Goal: Task Accomplishment & Management: Complete application form

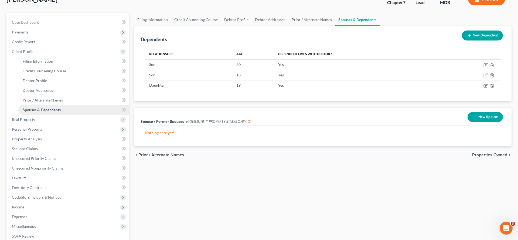
scroll to position [39, 0]
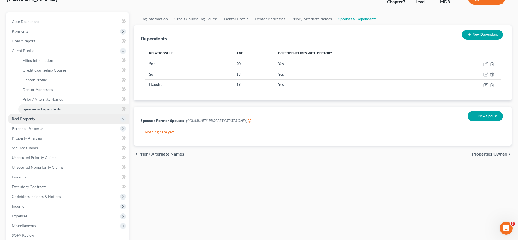
click at [51, 124] on span "Real Property" at bounding box center [68, 119] width 121 height 10
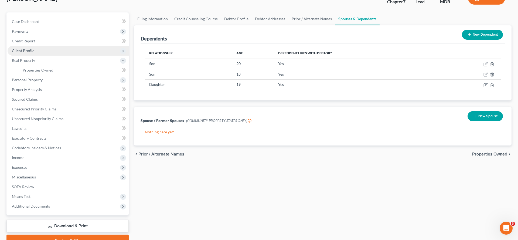
click at [34, 53] on span "Client Profile" at bounding box center [23, 50] width 22 height 5
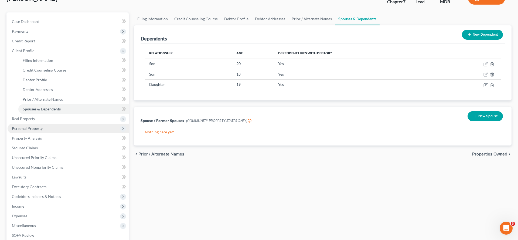
click at [35, 131] on span "Personal Property" at bounding box center [27, 128] width 31 height 5
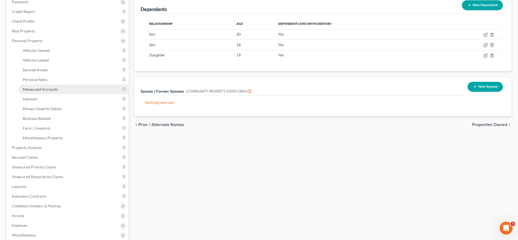
click at [47, 94] on link "Money and Accounts" at bounding box center [73, 90] width 110 height 10
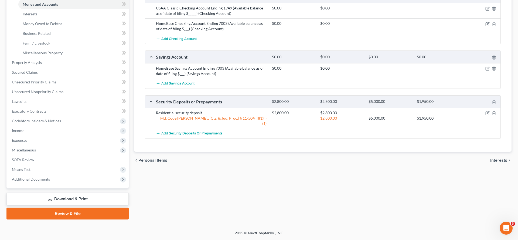
scroll to position [186, 0]
click at [486, 11] on icon "button" at bounding box center [488, 8] width 4 height 4
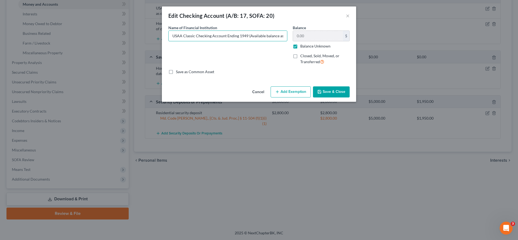
scroll to position [0, 43]
drag, startPoint x: 266, startPoint y: 46, endPoint x: 374, endPoint y: 46, distance: 108.0
click at [353, 46] on div "Name of Financial Institution * USAA Classic Checking Account Ending 1949 (Avai…" at bounding box center [259, 47] width 187 height 44
type input "USAA Classic Checking Account Ending 1949 (Available balance as of date of fili…"
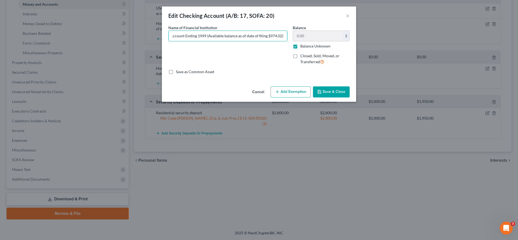
scroll to position [0, 0]
click at [331, 49] on label "Balance Unknown" at bounding box center [316, 45] width 30 height 5
click at [306, 47] on input "Balance Unknown" at bounding box center [305, 45] width 4 height 4
checkbox input "false"
click at [324, 41] on input "0.00" at bounding box center [318, 36] width 50 height 10
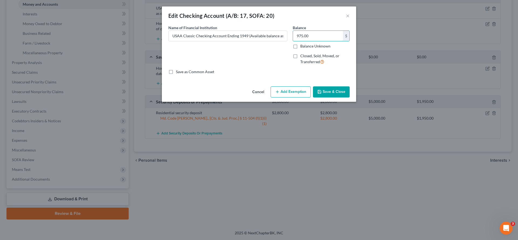
type input "975.00"
click at [295, 98] on button "Add Exemption" at bounding box center [291, 91] width 40 height 11
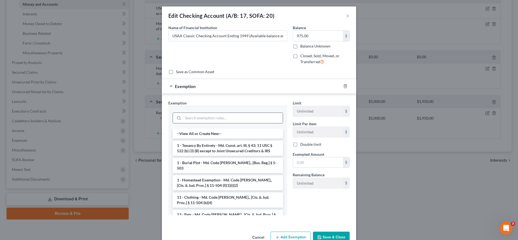
click at [251, 123] on input "search" at bounding box center [233, 118] width 100 height 10
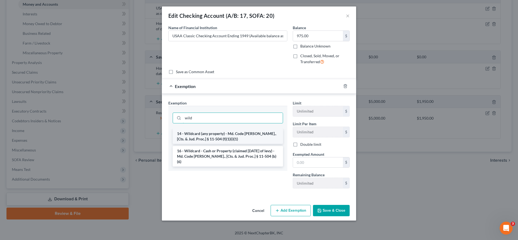
type input "wild"
click at [248, 144] on li "14 - Wildcard (any property) - Md. Code [PERSON_NAME]., [Cts. & Jud. Proc.] § 1…" at bounding box center [228, 136] width 110 height 15
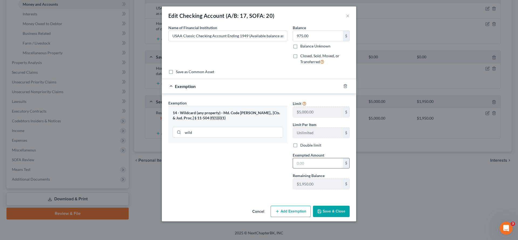
click at [343, 169] on input "text" at bounding box center [318, 163] width 50 height 10
type input "975.00"
click at [343, 217] on button "Save & Close" at bounding box center [331, 211] width 37 height 11
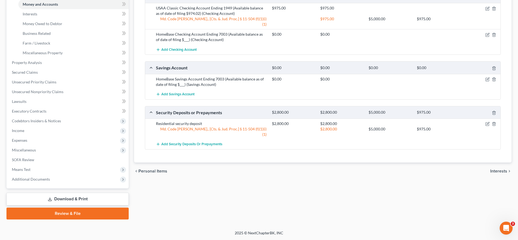
click at [477, 37] on div at bounding box center [482, 34] width 39 height 5
click at [486, 37] on icon "button" at bounding box center [488, 35] width 4 height 4
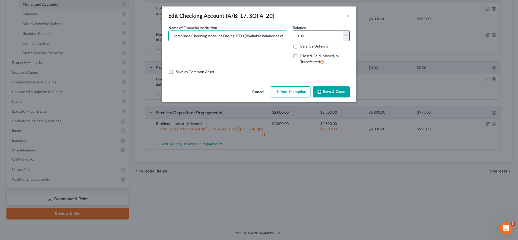
scroll to position [0, 34]
drag, startPoint x: 279, startPoint y: 45, endPoint x: 337, endPoint y: 45, distance: 58.1
click at [337, 45] on div "Name of Financial Institution * HomeBase Checking Account Ending 7003 (Availabl…" at bounding box center [259, 47] width 187 height 44
type input "HomeBase Checking Account Ending 7003 (Available balance as of date of filing $…"
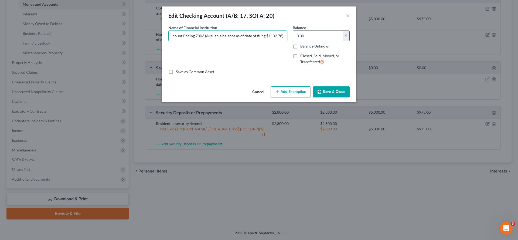
scroll to position [0, 0]
click at [333, 41] on input "0.00" at bounding box center [318, 36] width 50 height 10
type input "1,103.00"
click at [297, 98] on button "Add Exemption" at bounding box center [291, 91] width 40 height 11
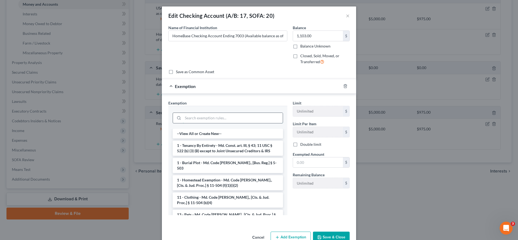
click at [265, 123] on input "search" at bounding box center [233, 118] width 100 height 10
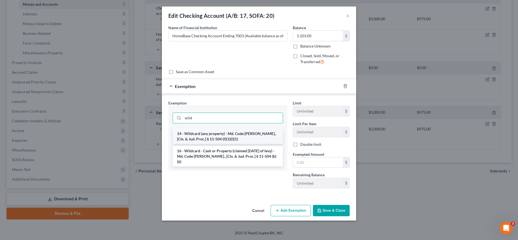
type input "wild"
click at [254, 144] on li "14 - Wildcard (any property) - Md. Code [PERSON_NAME]., [Cts. & Jud. Proc.] § 1…" at bounding box center [228, 136] width 110 height 15
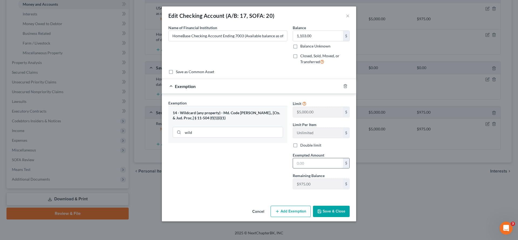
scroll to position [14, 0]
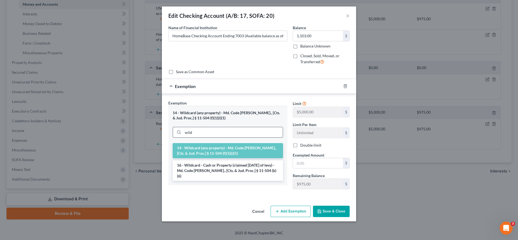
click at [223, 137] on input "wild" at bounding box center [233, 132] width 100 height 10
click at [208, 181] on li "16 - Wildcard - Cash or Property (claimed [DATE] of levy) - Md. Code [PERSON_NA…" at bounding box center [228, 170] width 110 height 21
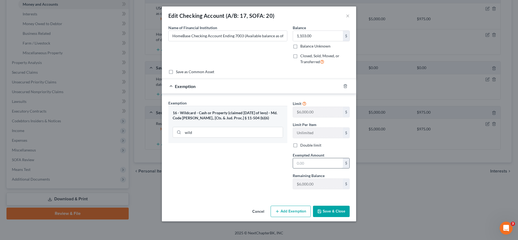
click at [319, 169] on input "text" at bounding box center [318, 163] width 50 height 10
type input "1,103.00"
click at [259, 194] on div "Exemption Set must be selected for CA. Exemption * 16 - Wildcard - Cash or Prop…" at bounding box center [228, 146] width 124 height 93
click at [348, 217] on button "Save & Close" at bounding box center [331, 211] width 37 height 11
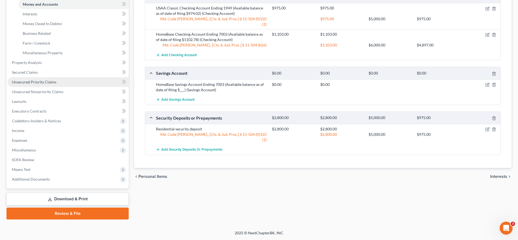
scroll to position [0, 0]
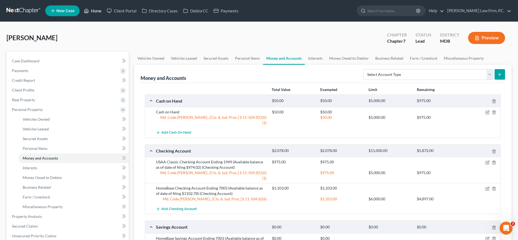
click at [104, 15] on link "Home" at bounding box center [92, 11] width 23 height 10
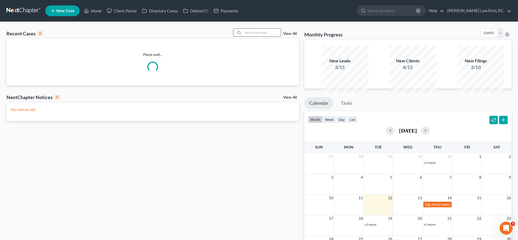
click at [243, 36] on input "search" at bounding box center [262, 33] width 38 height 8
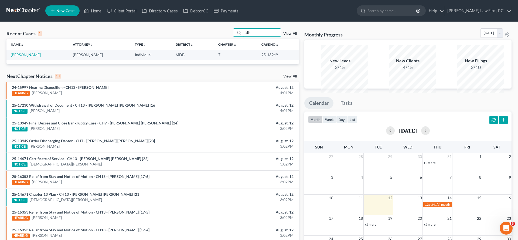
type input "jalin"
click at [34, 57] on link "[PERSON_NAME]" at bounding box center [26, 54] width 30 height 5
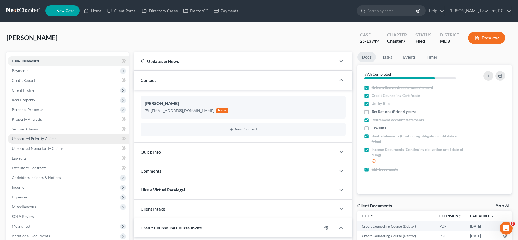
click at [42, 141] on span "Unsecured Priority Claims" at bounding box center [34, 138] width 45 height 5
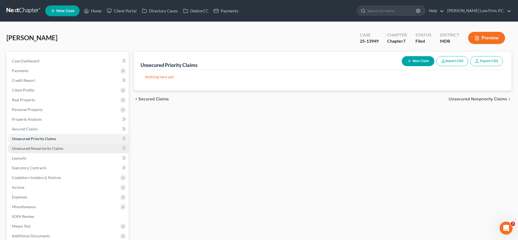
click at [46, 153] on link "Unsecured Nonpriority Claims" at bounding box center [68, 149] width 121 height 10
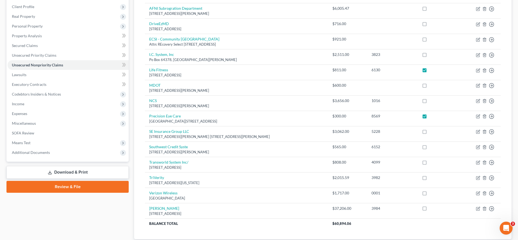
scroll to position [42, 0]
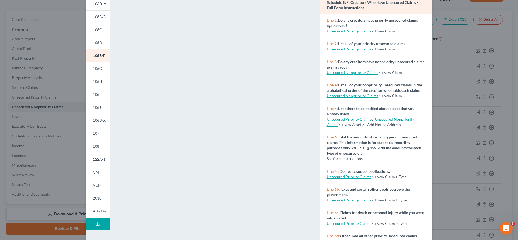
scroll to position [0, 0]
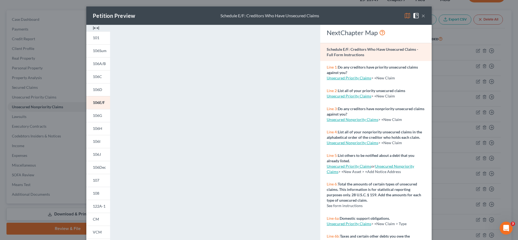
click at [426, 19] on button "×" at bounding box center [424, 15] width 4 height 6
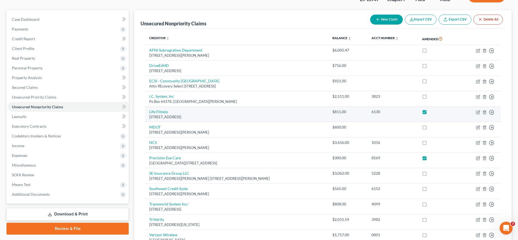
click at [430, 113] on label at bounding box center [430, 113] width 0 height 0
click at [432, 113] on input "checkbox" at bounding box center [434, 111] width 4 height 4
checkbox input "false"
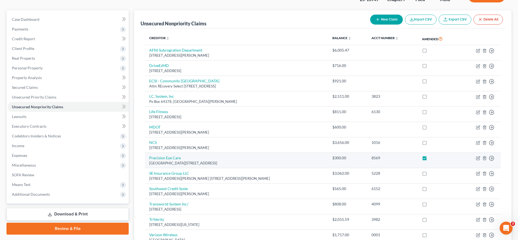
click at [430, 159] on label at bounding box center [430, 159] width 0 height 0
click at [432, 159] on input "checkbox" at bounding box center [434, 157] width 4 height 4
checkbox input "false"
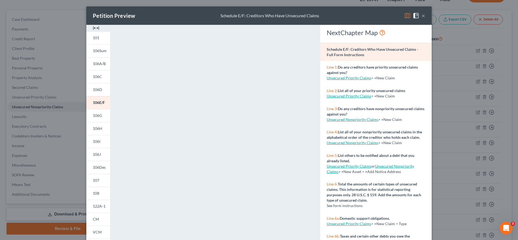
click at [426, 19] on button "×" at bounding box center [424, 15] width 4 height 6
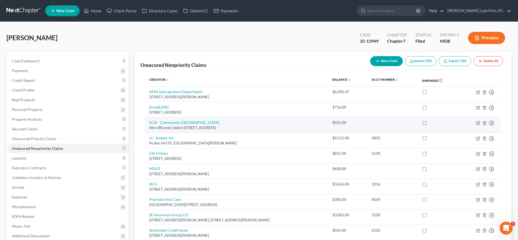
scroll to position [207, 0]
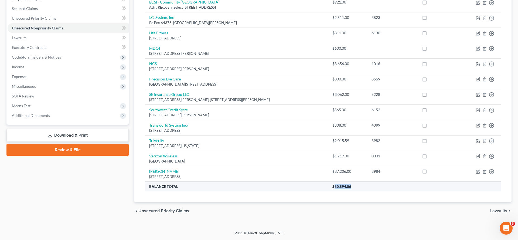
drag, startPoint x: 350, startPoint y: 173, endPoint x: 326, endPoint y: 172, distance: 24.3
click at [328, 182] on th "$60,894.06" at bounding box center [414, 187] width 173 height 10
copy span "60,894.06"
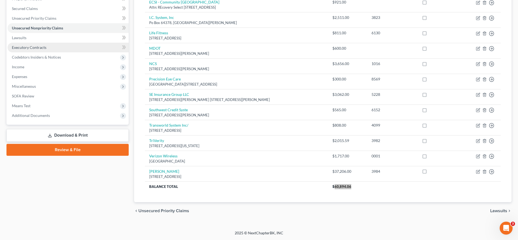
drag, startPoint x: 332, startPoint y: 172, endPoint x: 117, endPoint y: 0, distance: 275.5
click at [0, 0] on div "[PERSON_NAME] Upgraded Case 25-13949 Chapter Chapter 7 Status Filed District MD…" at bounding box center [259, 65] width 518 height 329
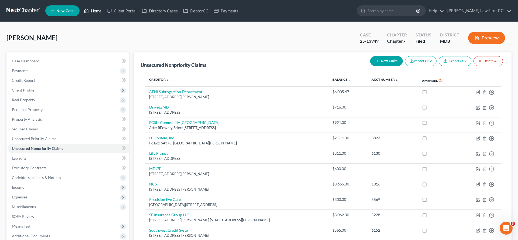
click at [104, 16] on link "Home" at bounding box center [92, 11] width 23 height 10
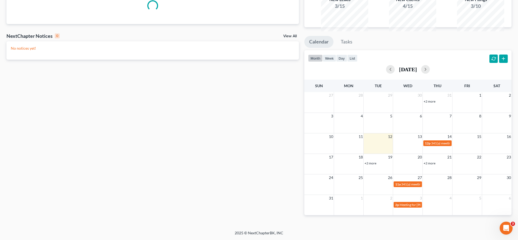
scroll to position [106, 0]
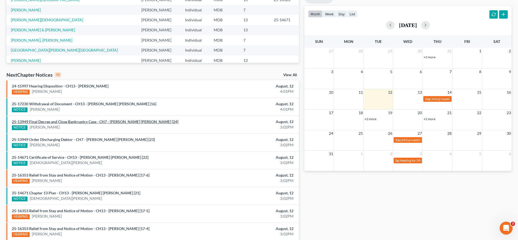
click at [66, 124] on link "25-13949 Final Decree and Close Bankruptcy Case - CH7 - [PERSON_NAME] [PERSON_N…" at bounding box center [95, 121] width 167 height 5
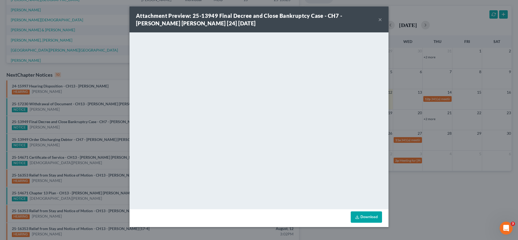
click at [382, 23] on button "×" at bounding box center [381, 19] width 4 height 6
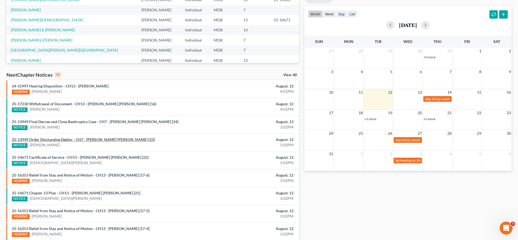
click at [78, 142] on link "25-13949 Order Discharging Debtor - CH7 - [PERSON_NAME] [PERSON_NAME] [23]" at bounding box center [83, 139] width 143 height 5
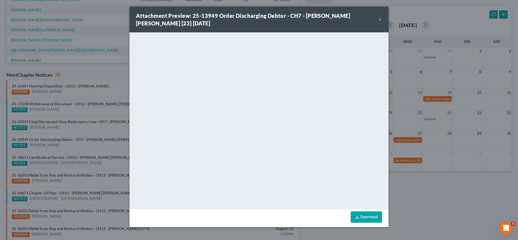
click at [382, 23] on button "×" at bounding box center [381, 19] width 4 height 6
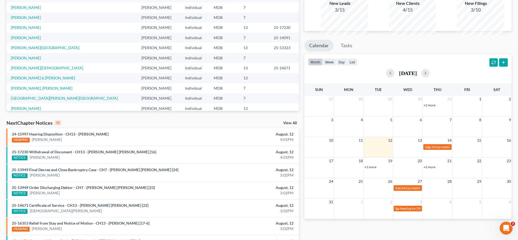
scroll to position [0, 0]
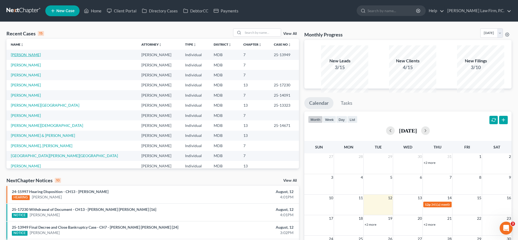
click at [28, 57] on link "[PERSON_NAME]" at bounding box center [26, 54] width 30 height 5
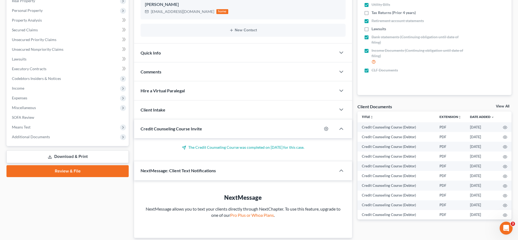
scroll to position [114, 0]
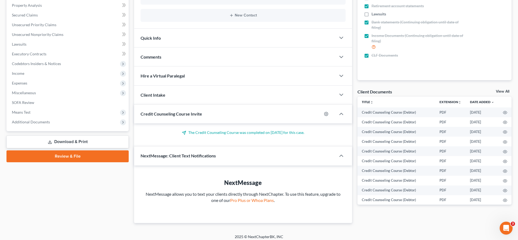
click at [163, 47] on div "Quick Info" at bounding box center [235, 38] width 202 height 19
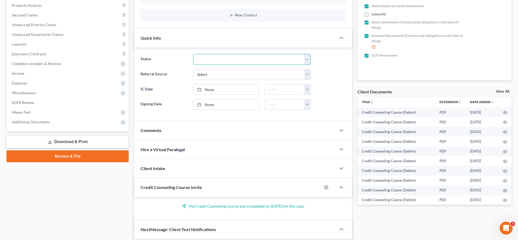
click at [222, 65] on select "Discharged Discharged & Reported Discharge Litigation Dismissal Notice Dismisse…" at bounding box center [251, 59] width 117 height 11
select select "1"
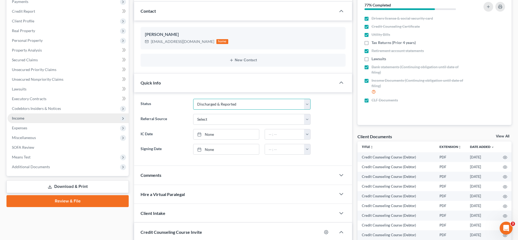
scroll to position [0, 0]
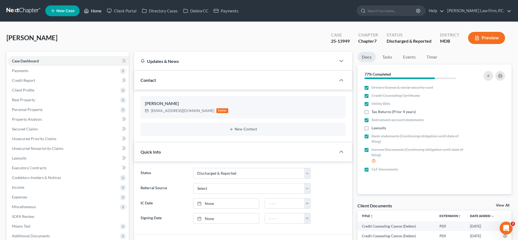
click at [104, 15] on link "Home" at bounding box center [92, 11] width 23 height 10
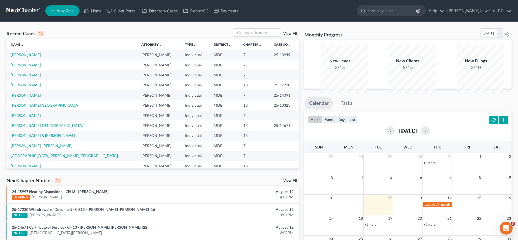
click at [40, 97] on link "[PERSON_NAME]" at bounding box center [26, 95] width 30 height 5
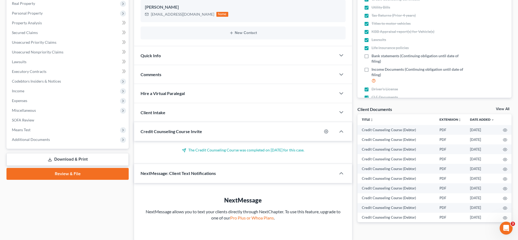
scroll to position [108, 0]
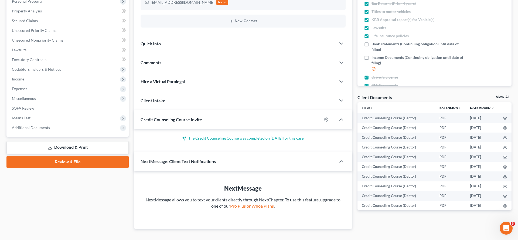
click at [171, 53] on div "Quick Info" at bounding box center [235, 43] width 202 height 19
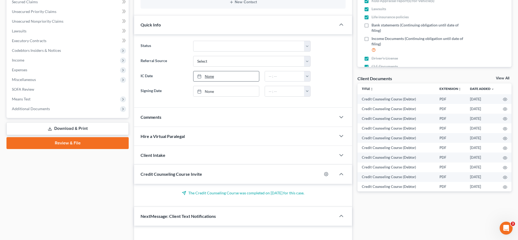
scroll to position [134, 0]
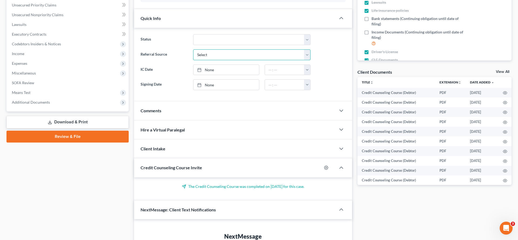
click at [216, 60] on select "Select Word Of Mouth Previous Clients Direct Mail Website Google Search Modern …" at bounding box center [251, 54] width 117 height 11
click at [211, 45] on select "Discharged Discharged & Reported Discharge Litigation Dismissal Notice Dismisse…" at bounding box center [251, 39] width 117 height 11
select select "1"
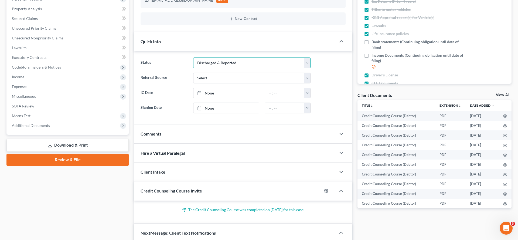
scroll to position [0, 0]
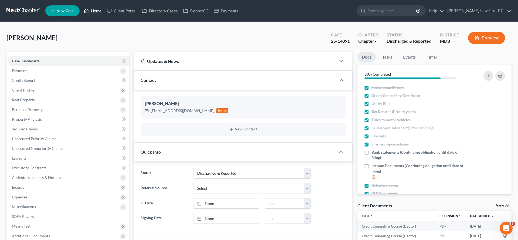
click at [104, 13] on link "Home" at bounding box center [92, 11] width 23 height 10
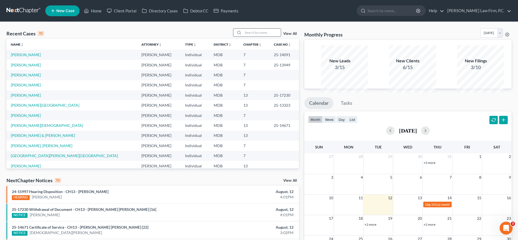
click at [243, 36] on input "search" at bounding box center [262, 33] width 38 height 8
type input "[PERSON_NAME]"
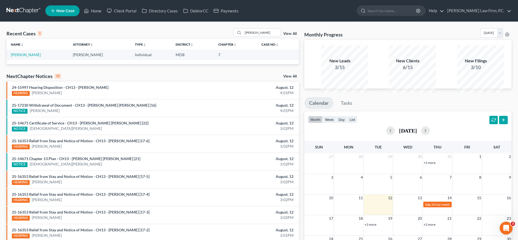
click at [31, 60] on td "[PERSON_NAME]" at bounding box center [37, 55] width 62 height 10
click at [30, 57] on link "[PERSON_NAME]" at bounding box center [26, 54] width 30 height 5
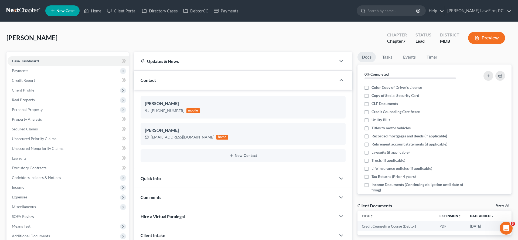
scroll to position [165, 0]
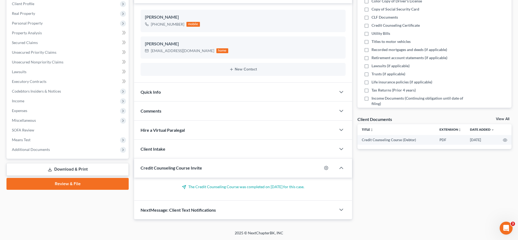
click at [50, 168] on line at bounding box center [50, 169] width 0 height 2
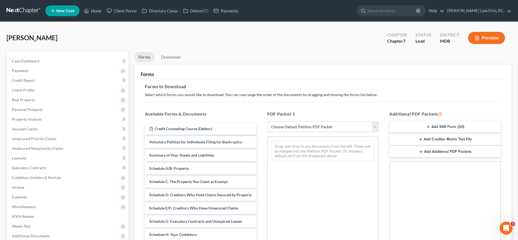
click at [296, 132] on select "Choose Default Petition PDF Packet Complete Bankruptcy Petition (all forms and …" at bounding box center [323, 127] width 112 height 11
select select "0"
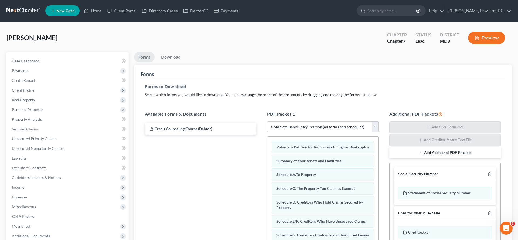
scroll to position [268, 0]
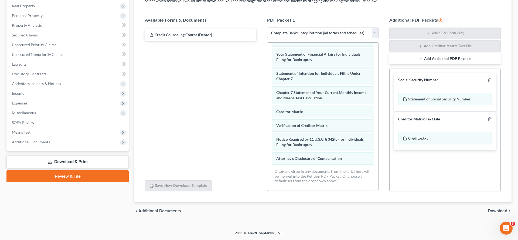
click at [488, 209] on span "Download" at bounding box center [497, 211] width 19 height 4
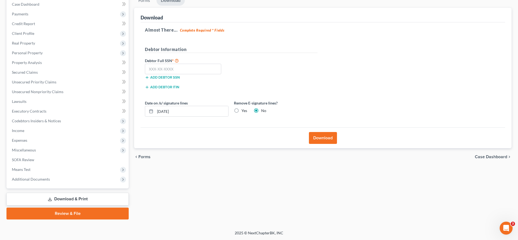
scroll to position [130, 0]
click at [247, 108] on label "Yes" at bounding box center [245, 110] width 6 height 5
click at [247, 108] on input "Yes" at bounding box center [246, 110] width 4 height 4
radio input "true"
radio input "false"
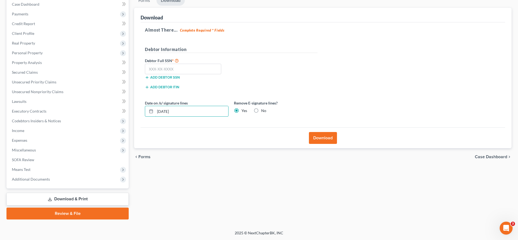
drag, startPoint x: 225, startPoint y: 81, endPoint x: 147, endPoint y: 70, distance: 78.0
click at [147, 100] on div "Date on /s/ signature lines [DATE]" at bounding box center [186, 108] width 89 height 16
click at [335, 132] on button "Download" at bounding box center [323, 138] width 28 height 12
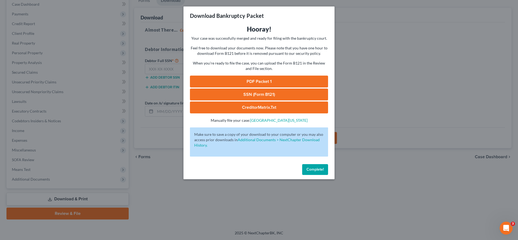
click at [264, 87] on link "PDF Packet 1" at bounding box center [259, 82] width 138 height 12
click at [324, 172] on span "Complete!" at bounding box center [315, 169] width 17 height 5
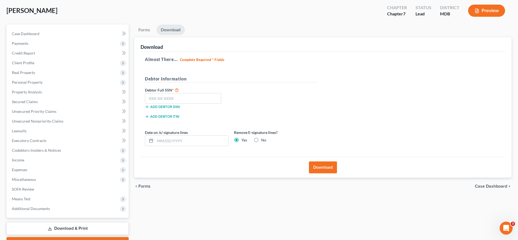
scroll to position [0, 0]
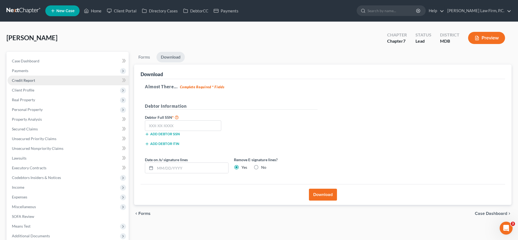
click at [35, 83] on span "Credit Report" at bounding box center [23, 80] width 23 height 5
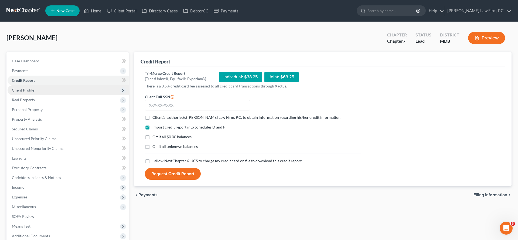
click at [25, 95] on span "Client Profile" at bounding box center [68, 90] width 121 height 10
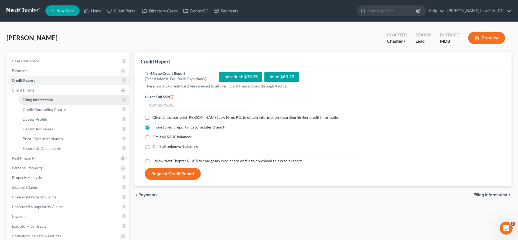
click at [60, 105] on link "Filing Information" at bounding box center [73, 100] width 110 height 10
select select "1"
select select "0"
select select "38"
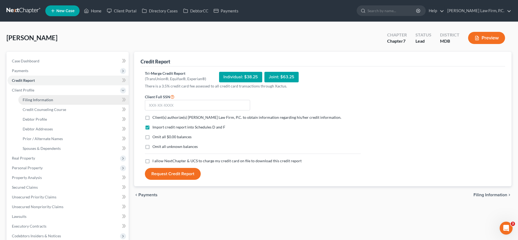
select select "0"
select select "21"
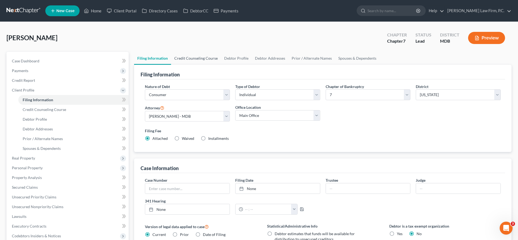
click at [210, 65] on link "Credit Counseling Course" at bounding box center [196, 58] width 50 height 13
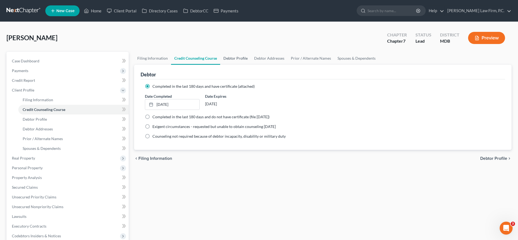
click at [251, 65] on link "Debtor Profile" at bounding box center [235, 58] width 31 height 13
select select "3"
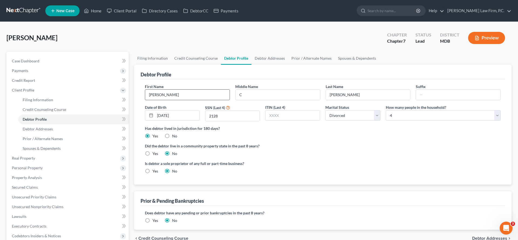
click at [196, 100] on input "[PERSON_NAME]" at bounding box center [187, 95] width 85 height 10
type input "[PERSON_NAME]"
click at [256, 100] on input "C" at bounding box center [278, 95] width 85 height 10
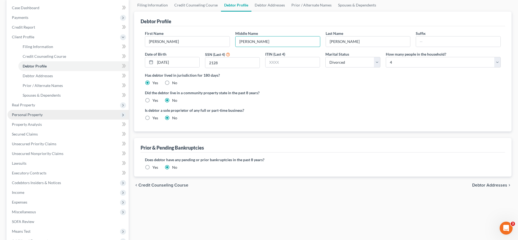
scroll to position [57, 0]
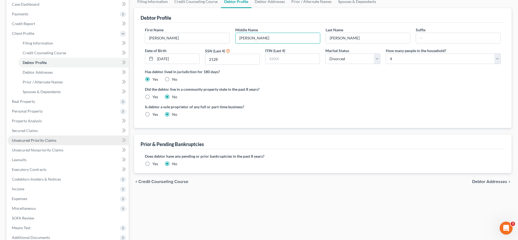
type input "[PERSON_NAME]"
click at [46, 145] on link "Unsecured Priority Claims" at bounding box center [68, 141] width 121 height 10
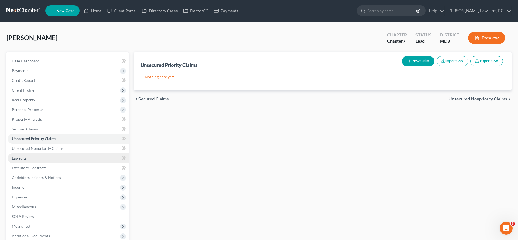
scroll to position [1, 0]
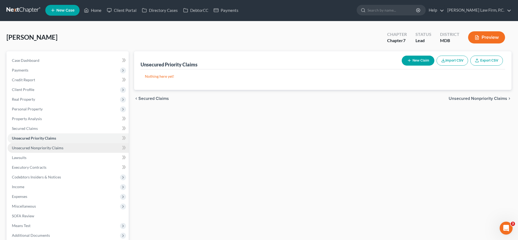
click at [50, 150] on span "Unsecured Nonpriority Claims" at bounding box center [38, 148] width 52 height 5
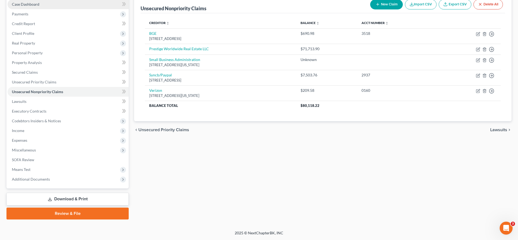
scroll to position [76, 0]
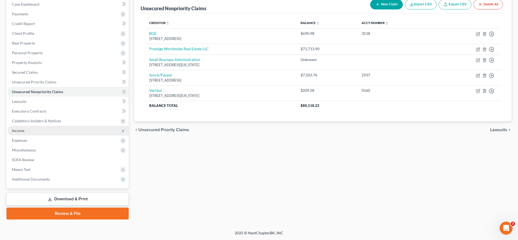
click at [37, 136] on span "Income" at bounding box center [68, 131] width 121 height 10
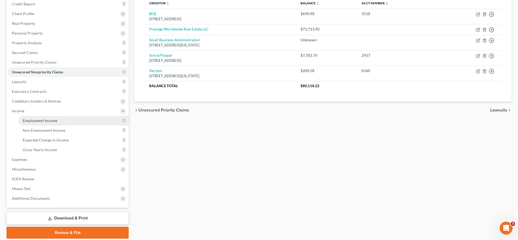
click at [49, 123] on span "Employment Income" at bounding box center [40, 120] width 35 height 5
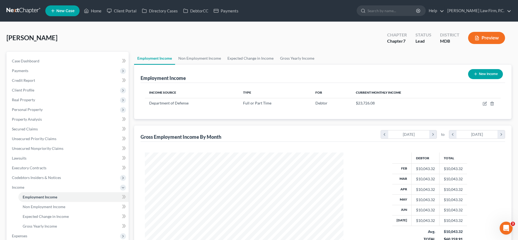
scroll to position [120, 210]
click at [483, 106] on icon "button" at bounding box center [485, 104] width 4 height 4
select select "0"
select select "21"
select select "3"
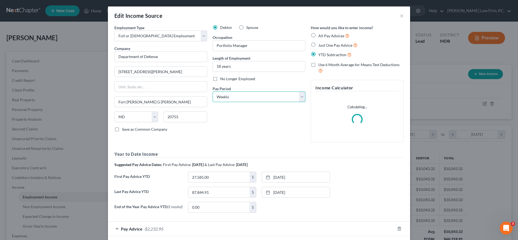
click at [287, 102] on select "Select Monthly Twice Monthly Every Other Week Weekly" at bounding box center [259, 97] width 93 height 11
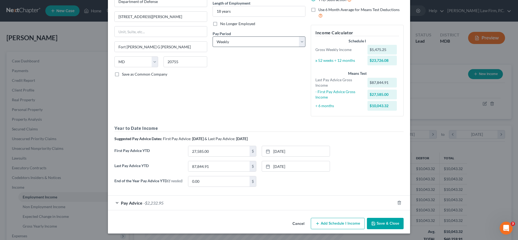
scroll to position [122, 0]
click at [308, 220] on button "Cancel" at bounding box center [298, 223] width 21 height 11
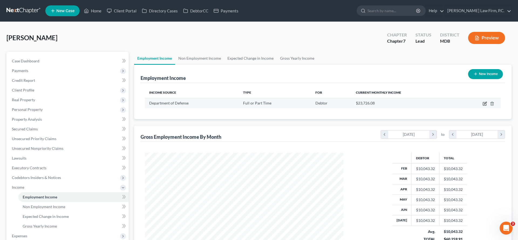
click at [483, 106] on icon "button" at bounding box center [485, 104] width 4 height 4
select select "0"
select select "21"
select select "3"
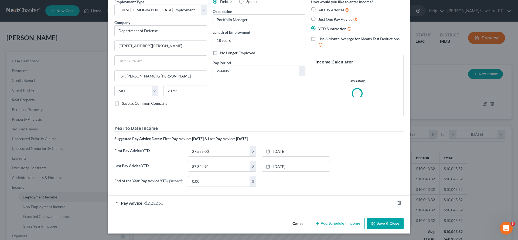
scroll to position [86, 0]
click at [167, 201] on div "Pay Advice -$2,232.95" at bounding box center [251, 203] width 287 height 14
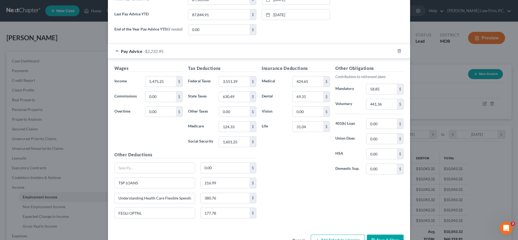
scroll to position [207, 0]
click at [148, 86] on input "5,475.25" at bounding box center [161, 81] width 31 height 10
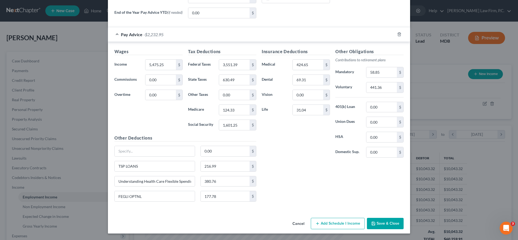
scroll to position [329, 0]
click at [309, 223] on button "Cancel" at bounding box center [298, 223] width 21 height 11
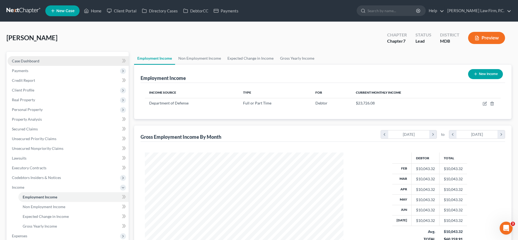
click at [30, 63] on span "Case Dashboard" at bounding box center [26, 61] width 28 height 5
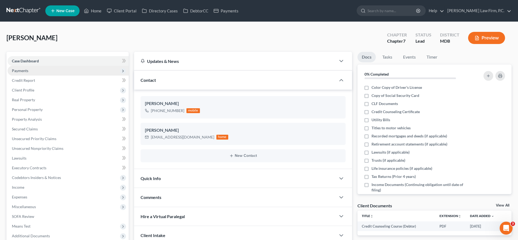
click at [36, 76] on span "Payments" at bounding box center [68, 71] width 121 height 10
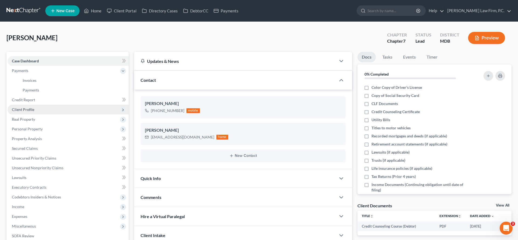
click at [50, 115] on span "Client Profile" at bounding box center [68, 110] width 121 height 10
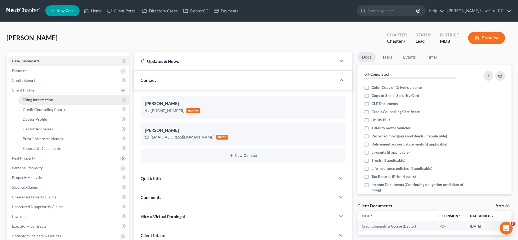
click at [71, 105] on link "Filing Information" at bounding box center [73, 100] width 110 height 10
select select "1"
select select "0"
select select "38"
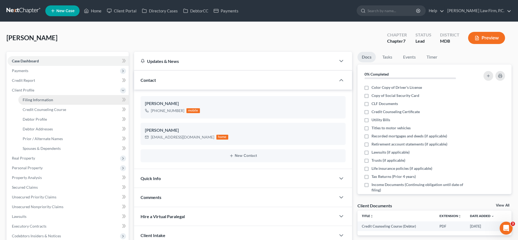
select select "0"
select select "21"
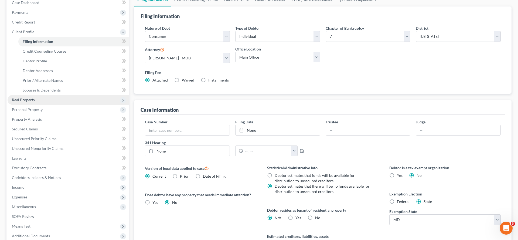
scroll to position [104, 0]
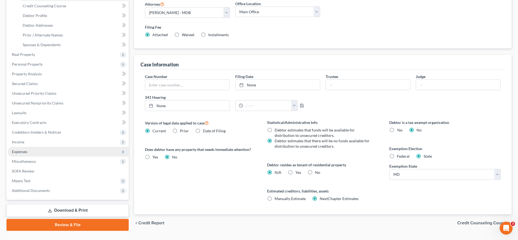
click at [27, 154] on span "Expenses" at bounding box center [19, 151] width 15 height 5
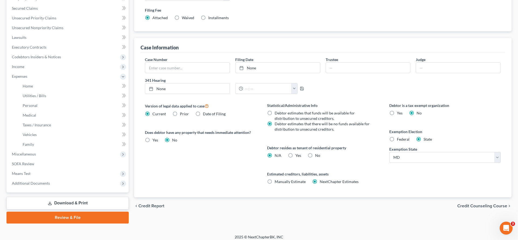
scroll to position [124, 0]
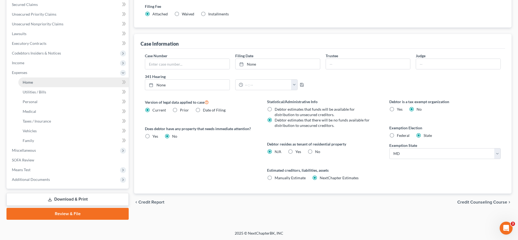
click at [42, 87] on link "Home" at bounding box center [73, 83] width 110 height 10
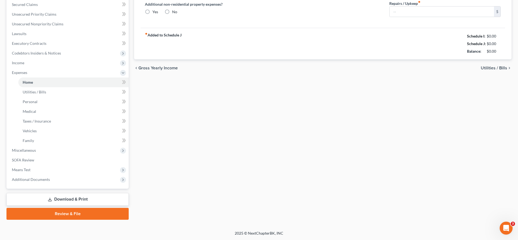
type input "2,850.00"
type input "0.00"
radio input "true"
type input "0.00"
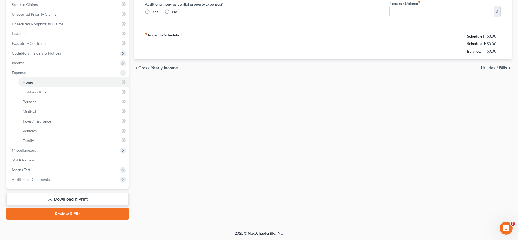
type input "30.00"
type input "0.00"
type input "200.00"
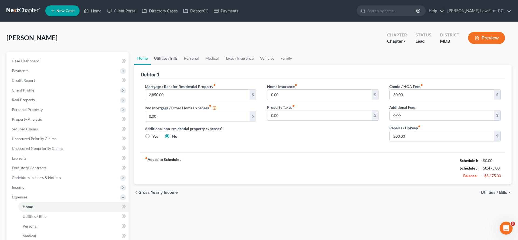
click at [178, 65] on link "Utilities / Bills" at bounding box center [166, 58] width 30 height 13
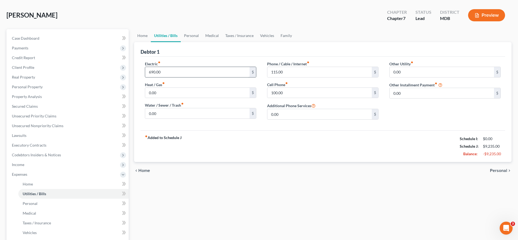
scroll to position [23, 0]
click at [42, 89] on span "Personal Property" at bounding box center [27, 86] width 31 height 5
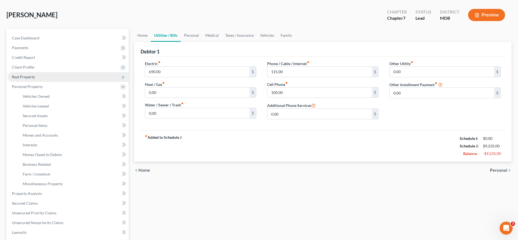
click at [35, 79] on span "Real Property" at bounding box center [23, 77] width 23 height 5
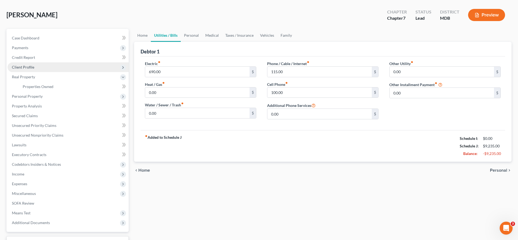
click at [34, 69] on span "Client Profile" at bounding box center [23, 67] width 22 height 5
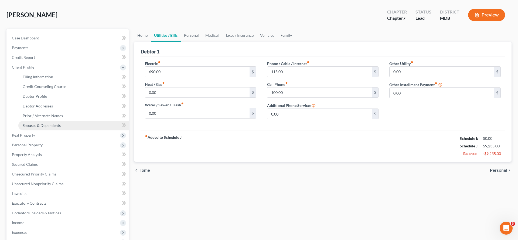
click at [43, 128] on span "Spouses & Dependents" at bounding box center [42, 125] width 38 height 5
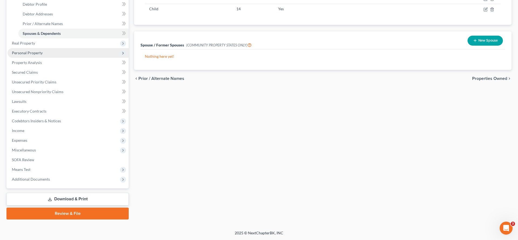
scroll to position [203, 0]
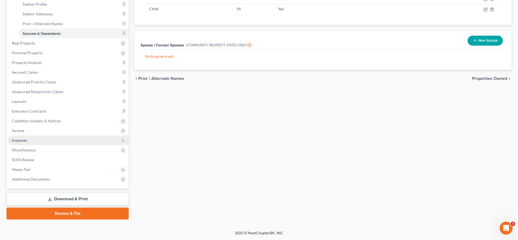
click at [42, 136] on span "Expenses" at bounding box center [68, 141] width 121 height 10
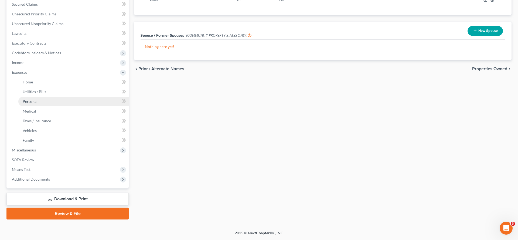
click at [72, 106] on link "Personal" at bounding box center [73, 102] width 110 height 10
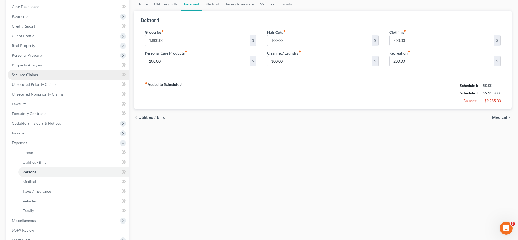
scroll to position [59, 0]
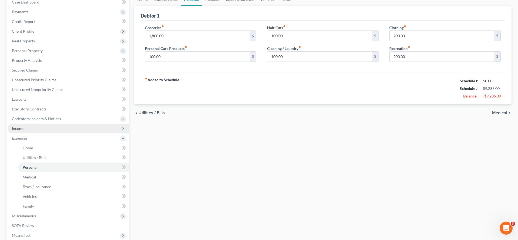
click at [31, 133] on span "Income" at bounding box center [68, 129] width 121 height 10
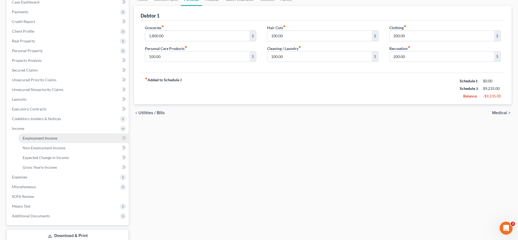
click at [62, 143] on link "Employment Income" at bounding box center [73, 138] width 110 height 10
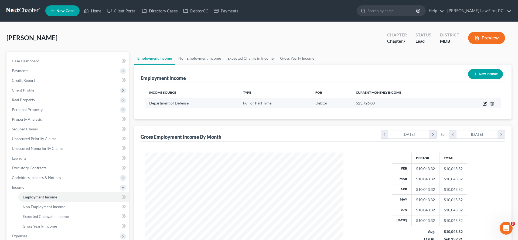
click at [483, 106] on icon "button" at bounding box center [485, 104] width 4 height 4
select select "0"
select select "21"
select select "3"
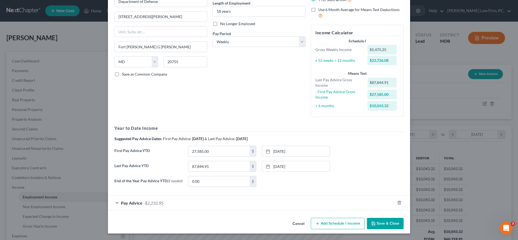
scroll to position [122, 0]
click at [172, 201] on div "Pay Advice -$2,232.95" at bounding box center [251, 203] width 287 height 14
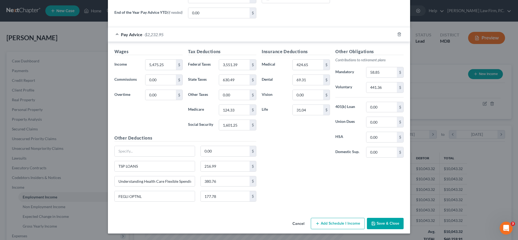
scroll to position [332, 0]
click at [404, 220] on button "Save & Close" at bounding box center [385, 223] width 37 height 11
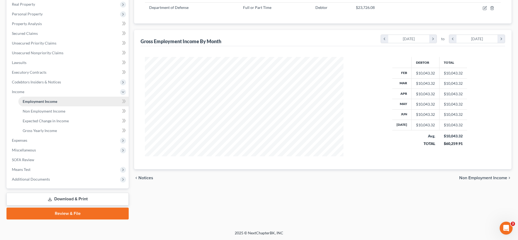
scroll to position [149, 0]
click at [27, 143] on span "Expenses" at bounding box center [19, 140] width 15 height 5
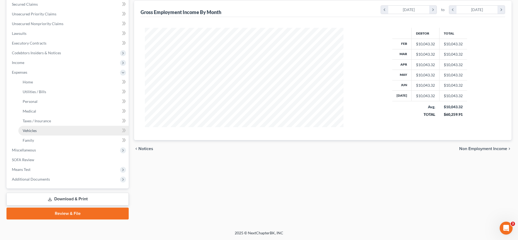
click at [46, 136] on link "Vehicles" at bounding box center [73, 131] width 110 height 10
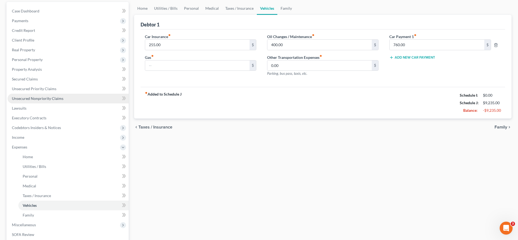
scroll to position [85, 0]
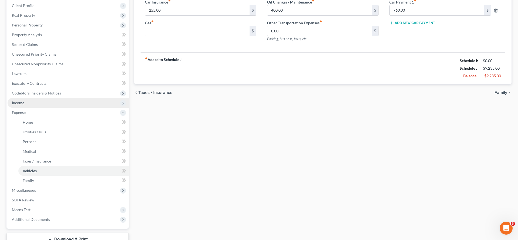
click at [49, 108] on span "Income" at bounding box center [68, 103] width 121 height 10
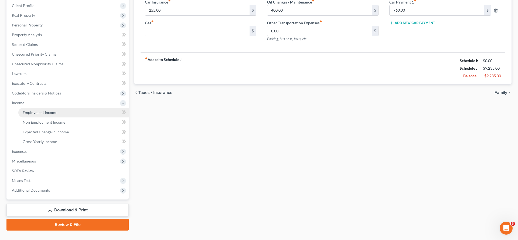
click at [49, 115] on span "Employment Income" at bounding box center [40, 112] width 35 height 5
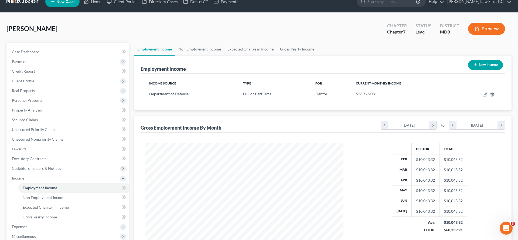
scroll to position [120, 210]
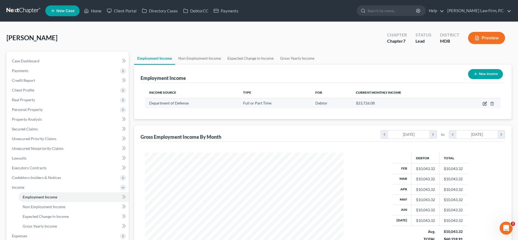
click at [483, 106] on icon "button" at bounding box center [484, 103] width 3 height 3
select select "0"
select select "21"
select select "3"
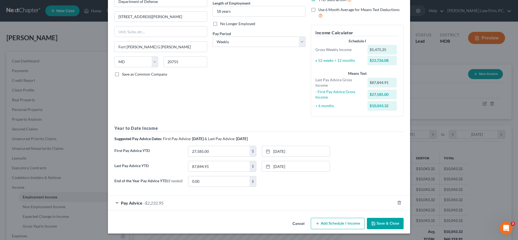
scroll to position [122, 0]
click at [144, 200] on span "-$2,232.95" at bounding box center [154, 202] width 20 height 5
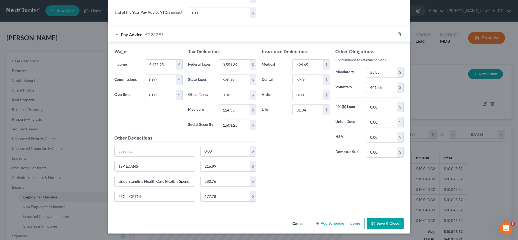
scroll to position [332, 0]
click at [308, 219] on button "Cancel" at bounding box center [298, 223] width 21 height 11
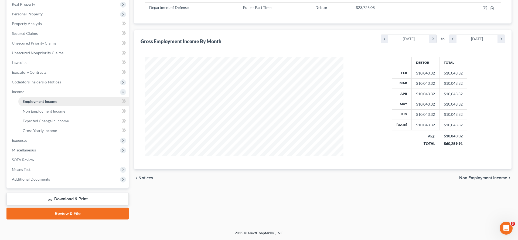
scroll to position [157, 0]
click at [36, 151] on span "Miscellaneous" at bounding box center [24, 150] width 24 height 5
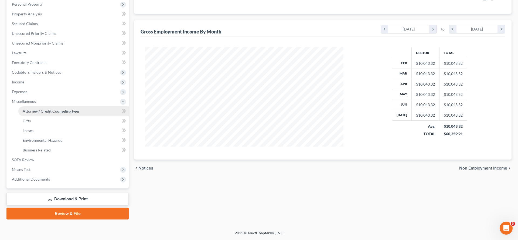
click at [46, 113] on span "Attorney / Credit Counseling Fees" at bounding box center [51, 111] width 57 height 5
select select "2"
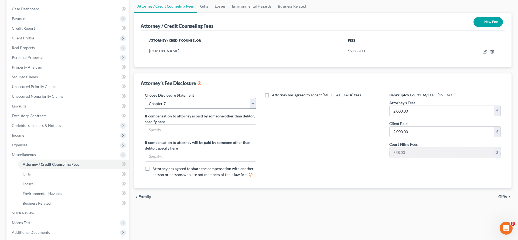
scroll to position [56, 0]
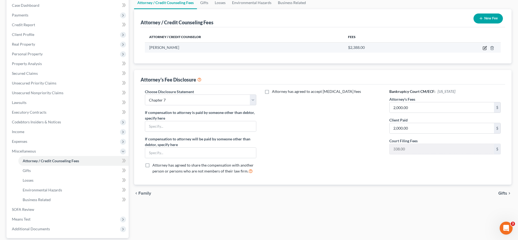
click at [483, 50] on icon "button" at bounding box center [484, 48] width 3 height 3
select select "21"
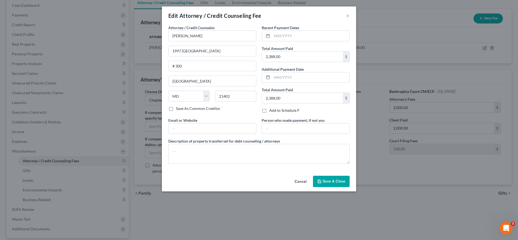
scroll to position [6, 0]
click at [311, 187] on button "Cancel" at bounding box center [301, 181] width 21 height 11
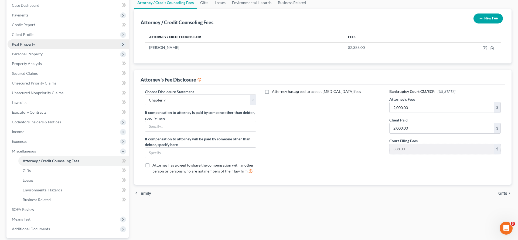
scroll to position [0, 0]
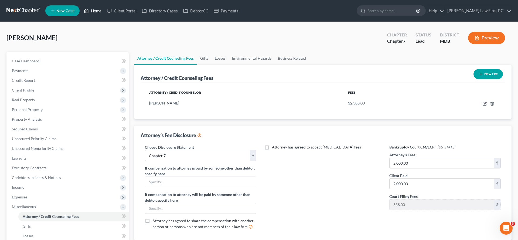
click at [104, 15] on link "Home" at bounding box center [92, 11] width 23 height 10
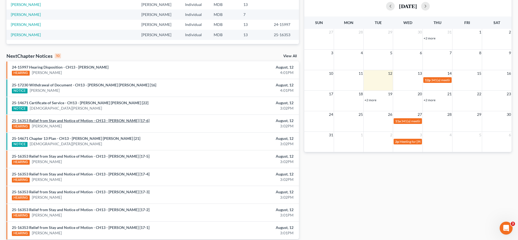
scroll to position [125, 0]
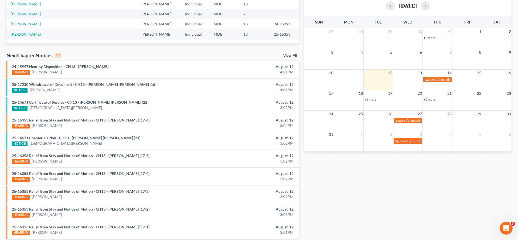
click at [370, 102] on link "+2 more" at bounding box center [371, 99] width 12 height 4
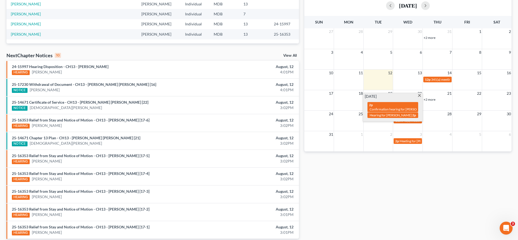
click at [434, 102] on link "+2 more" at bounding box center [430, 99] width 12 height 4
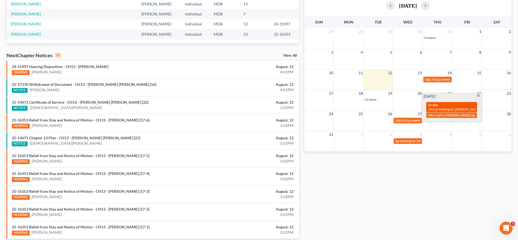
click at [443, 111] on span "341(a) meeting for [PERSON_NAME]" at bounding box center [455, 109] width 52 height 4
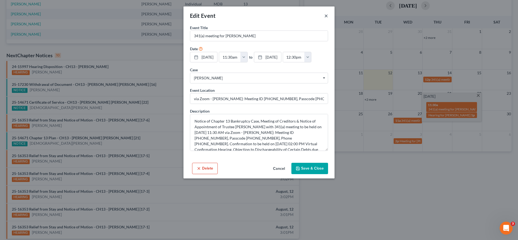
click at [328, 19] on button "×" at bounding box center [327, 15] width 4 height 6
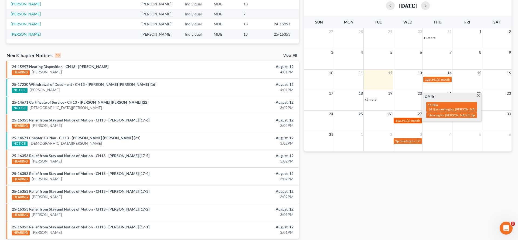
click at [409, 123] on span "341(a) meeting for [PERSON_NAME] [PERSON_NAME]" at bounding box center [441, 121] width 78 height 4
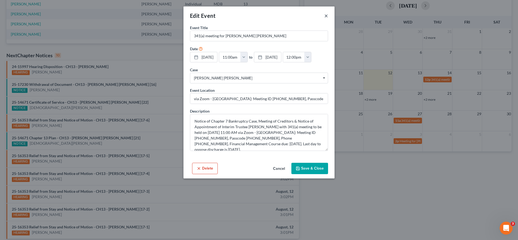
click at [328, 19] on button "×" at bounding box center [327, 15] width 4 height 6
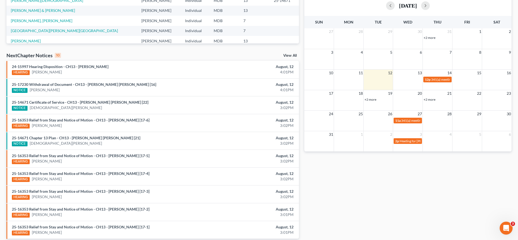
scroll to position [0, 0]
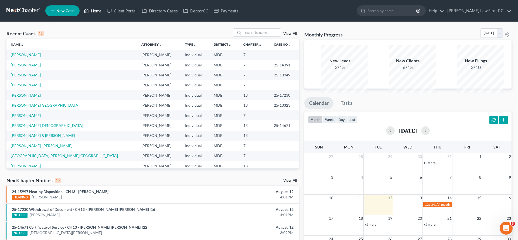
click at [104, 14] on link "Home" at bounding box center [92, 11] width 23 height 10
click at [104, 13] on link "Home" at bounding box center [92, 11] width 23 height 10
